Goal: Use online tool/utility: Utilize a website feature to perform a specific function

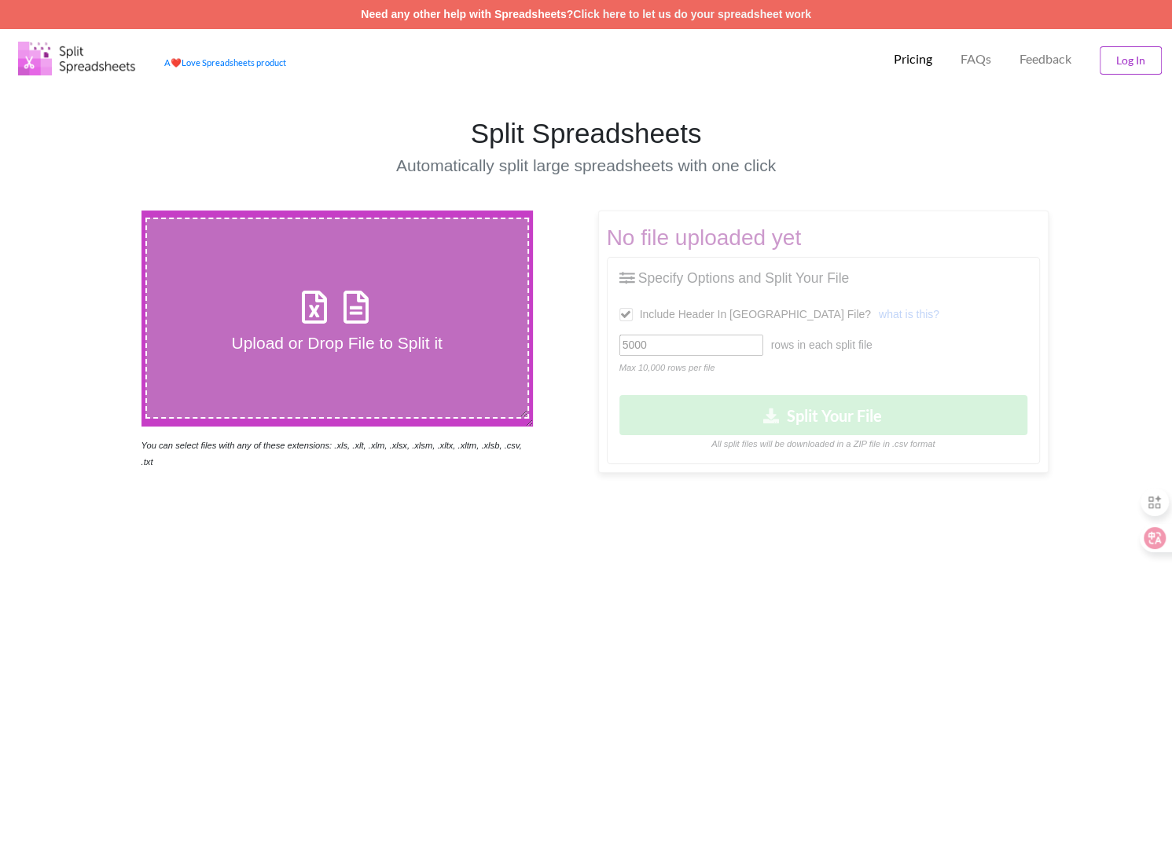
click at [355, 312] on icon at bounding box center [356, 299] width 39 height 33
click at [88, 211] on input "Upload or Drop File to Split it" at bounding box center [88, 211] width 0 height 0
type input "C:\fakepath\Cohort1_2 HB 15D Notice - 090925.csv"
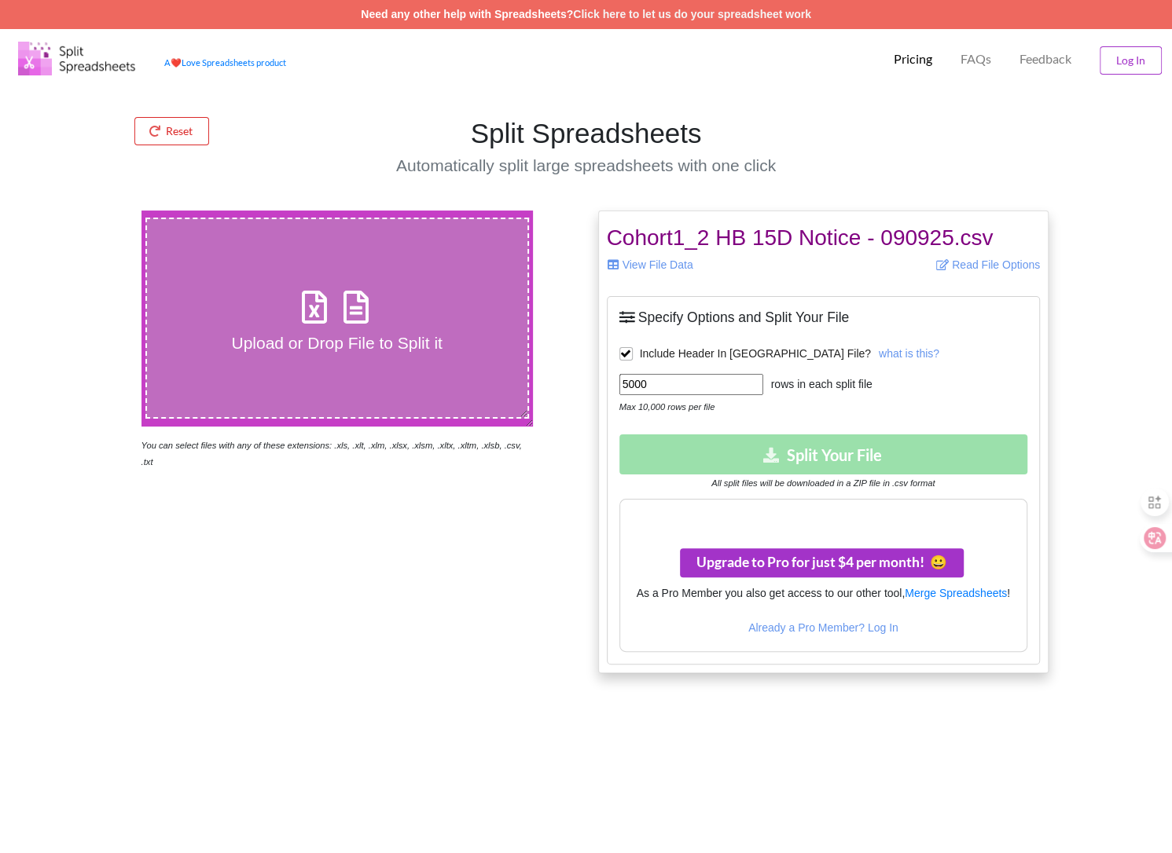
click at [675, 380] on input "5000" at bounding box center [691, 384] width 144 height 21
type input "5"
type input "2200"
click at [658, 391] on input "2200" at bounding box center [691, 384] width 144 height 21
click at [657, 387] on input "2200" at bounding box center [691, 384] width 144 height 21
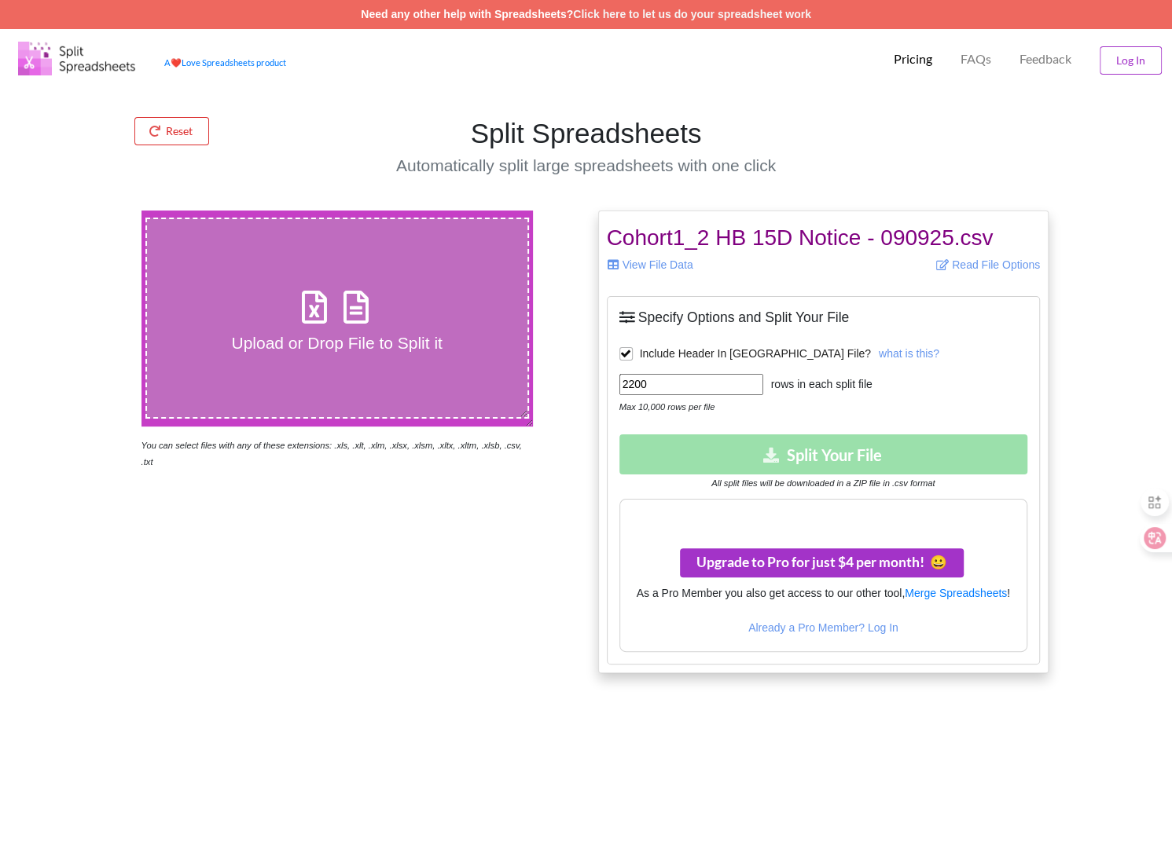
click at [657, 387] on input "2200" at bounding box center [691, 384] width 144 height 21
click at [656, 387] on input "2200" at bounding box center [691, 384] width 144 height 21
click at [405, 606] on div "Upload or Drop File to Split it You can select files with any of these extensio…" at bounding box center [337, 442] width 498 height 463
